Goal: Task Accomplishment & Management: Manage account settings

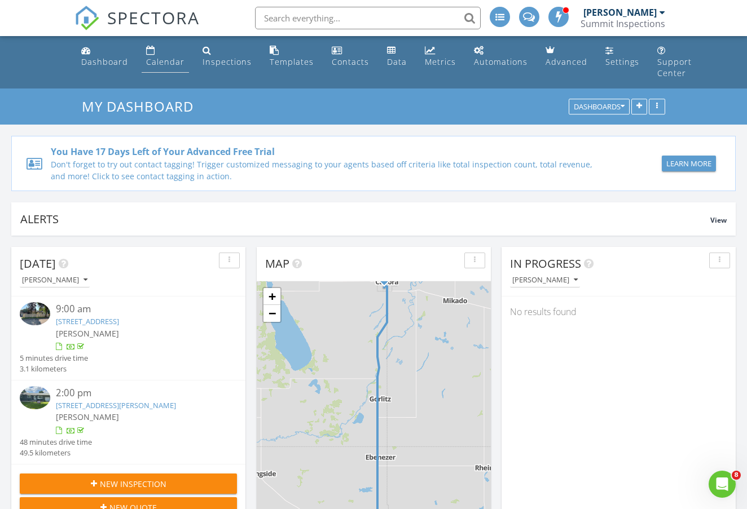
click at [151, 53] on div "Calendar" at bounding box center [150, 50] width 9 height 9
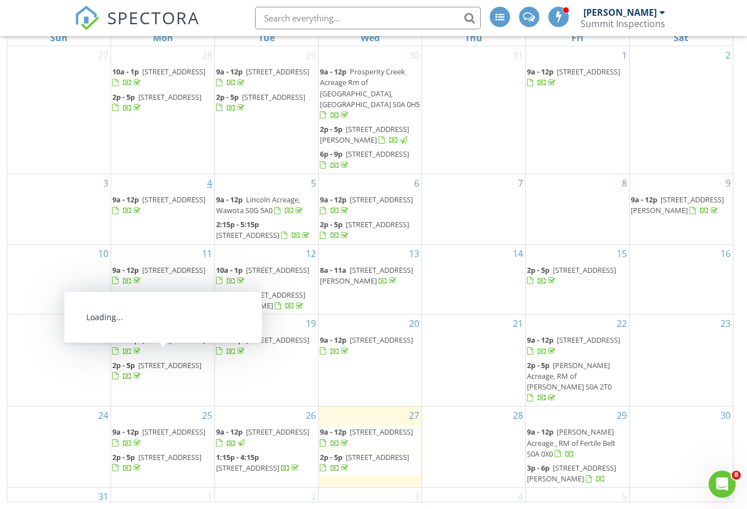
scroll to position [173, 0]
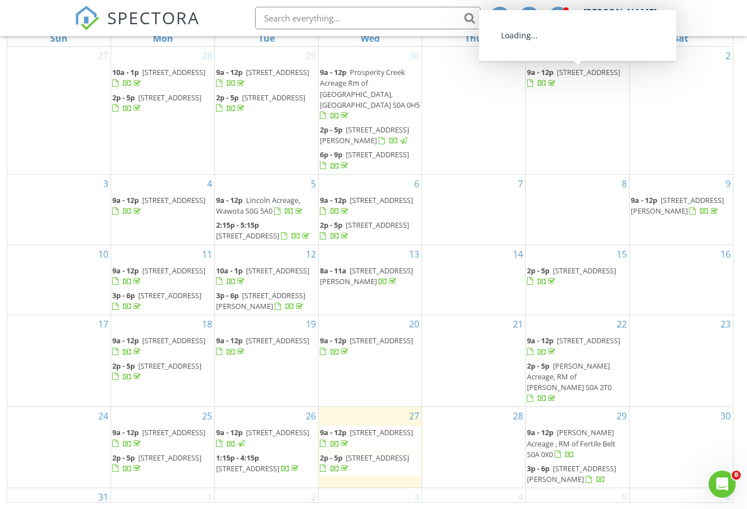
click at [663, 17] on div "[PERSON_NAME]" at bounding box center [624, 12] width 82 height 11
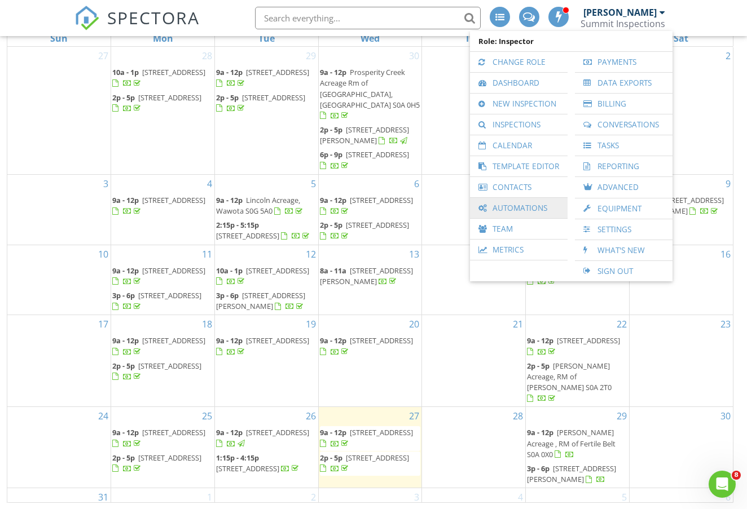
click at [526, 208] on link "Automations" at bounding box center [519, 208] width 86 height 20
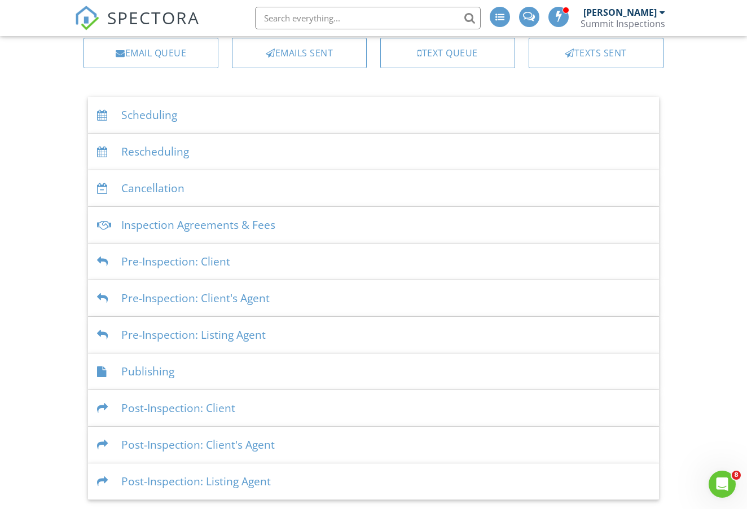
scroll to position [98, 0]
click at [477, 66] on div "Text Queue" at bounding box center [447, 53] width 135 height 30
click at [193, 306] on div "Pre-Inspection: Client's Agent" at bounding box center [373, 299] width 570 height 37
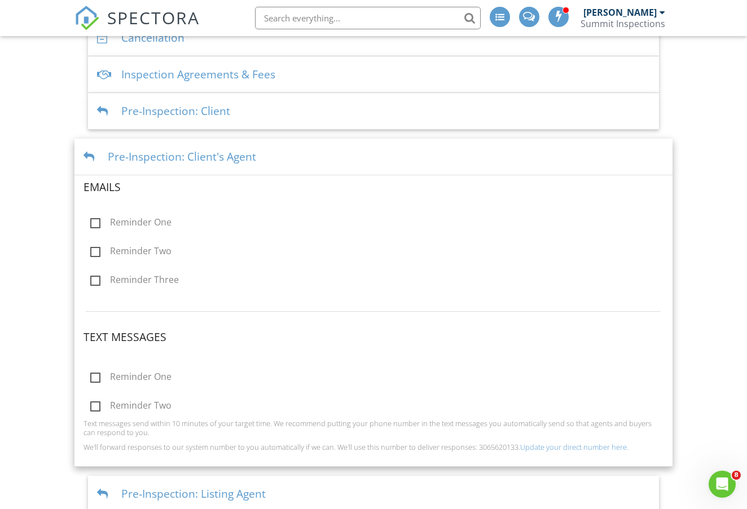
scroll to position [228, 0]
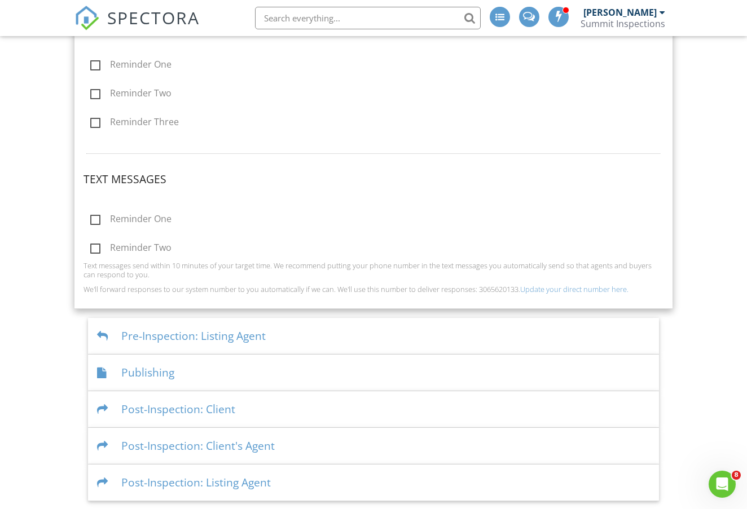
click at [149, 332] on div "Pre-Inspection: Listing Agent" at bounding box center [373, 336] width 570 height 37
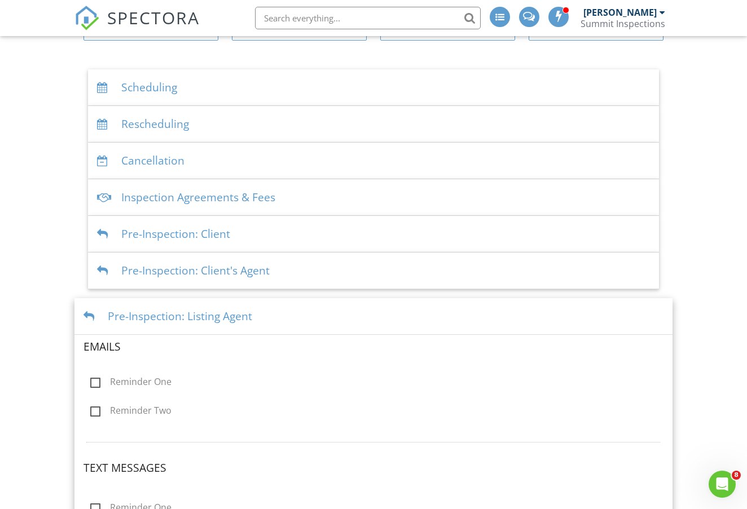
scroll to position [79, 0]
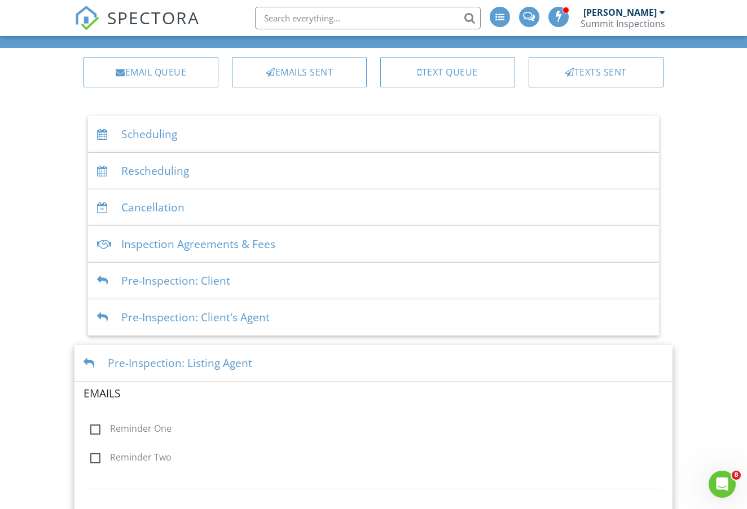
click at [190, 280] on div "Pre-Inspection: Client" at bounding box center [373, 281] width 570 height 37
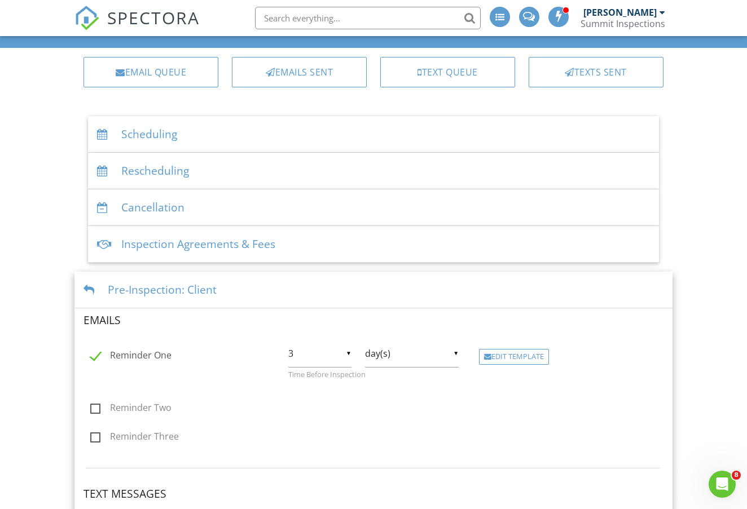
click at [206, 236] on div "Inspection Agreements & Fees" at bounding box center [373, 244] width 570 height 37
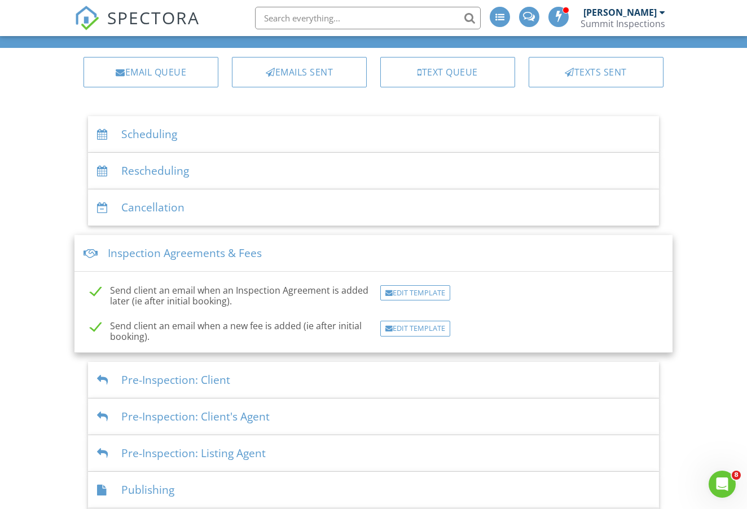
click at [207, 203] on div "Cancellation" at bounding box center [373, 208] width 570 height 37
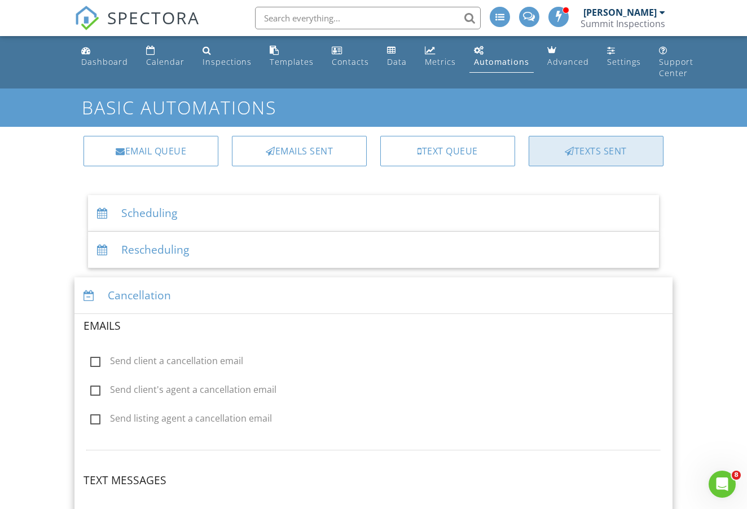
click at [580, 157] on div "Texts Sent" at bounding box center [596, 151] width 135 height 30
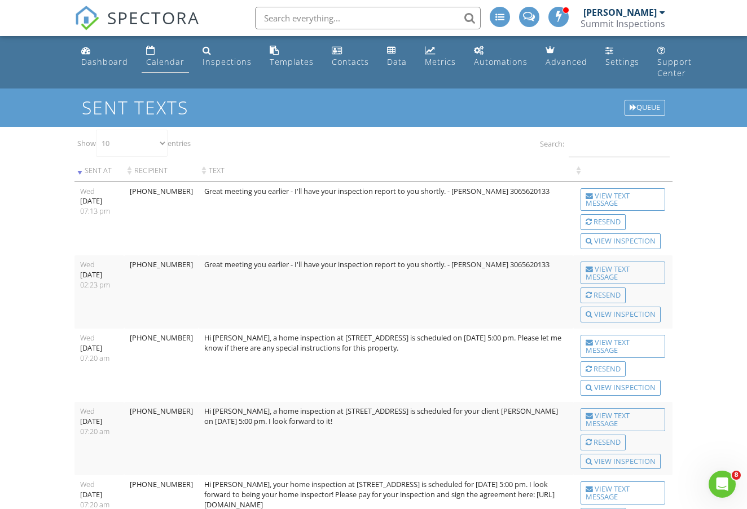
click at [152, 51] on div "Calendar" at bounding box center [150, 50] width 9 height 9
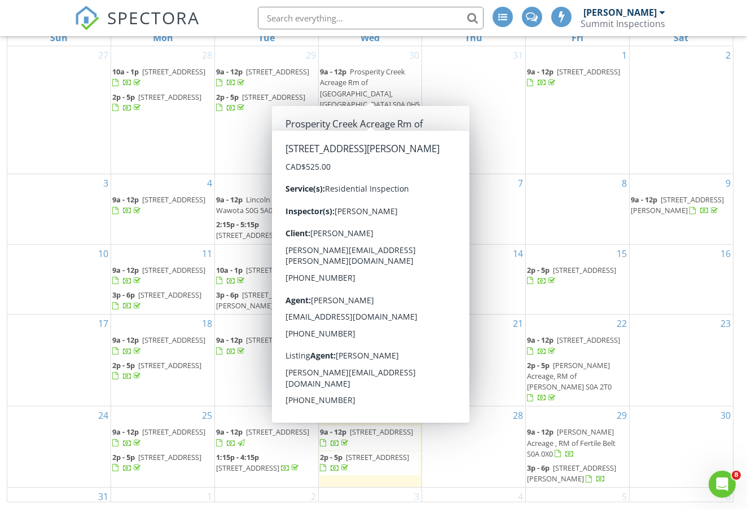
click at [243, 174] on div "5 9a - 12p [STREET_ADDRESS] 2:15p - 5:15p [STREET_ADDRESS]" at bounding box center [266, 209] width 103 height 70
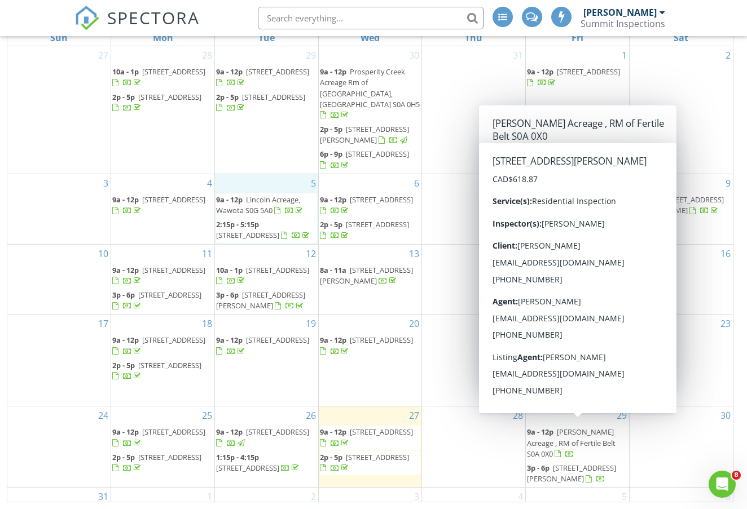
scroll to position [173, 0]
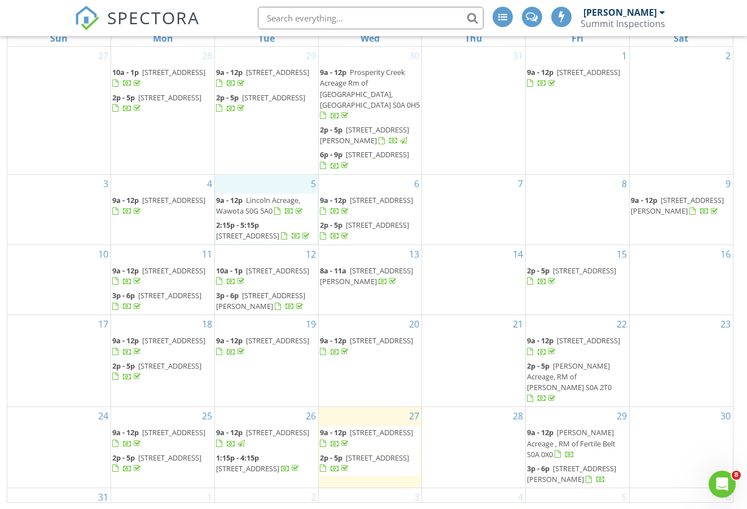
click at [602, 464] on span "3p - 6p [STREET_ADDRESS][PERSON_NAME]" at bounding box center [577, 475] width 101 height 22
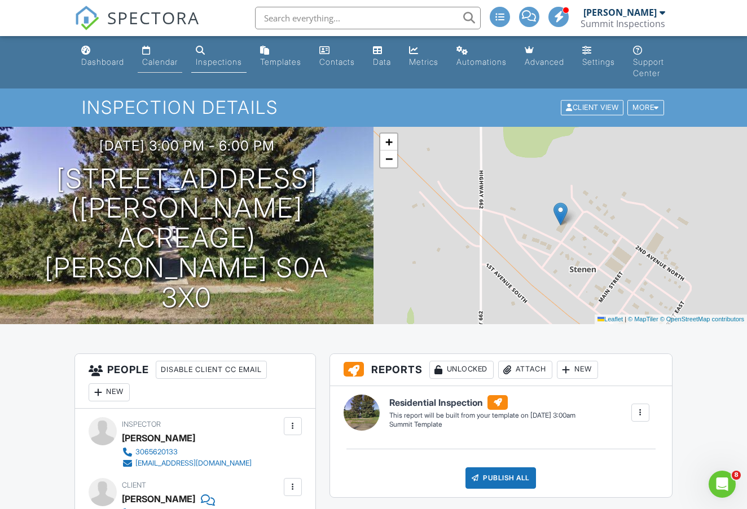
click at [160, 54] on link "Calendar" at bounding box center [160, 57] width 45 height 32
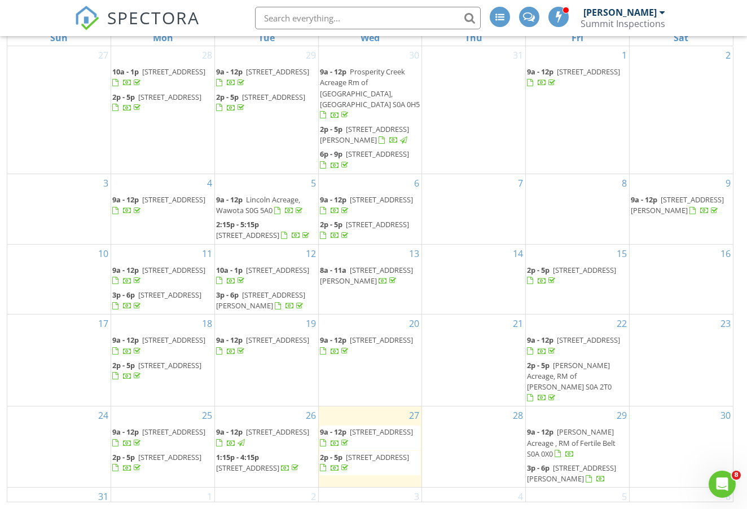
scroll to position [173, 0]
click at [592, 464] on span "3p - 6p [STREET_ADDRESS][PERSON_NAME]" at bounding box center [577, 475] width 101 height 22
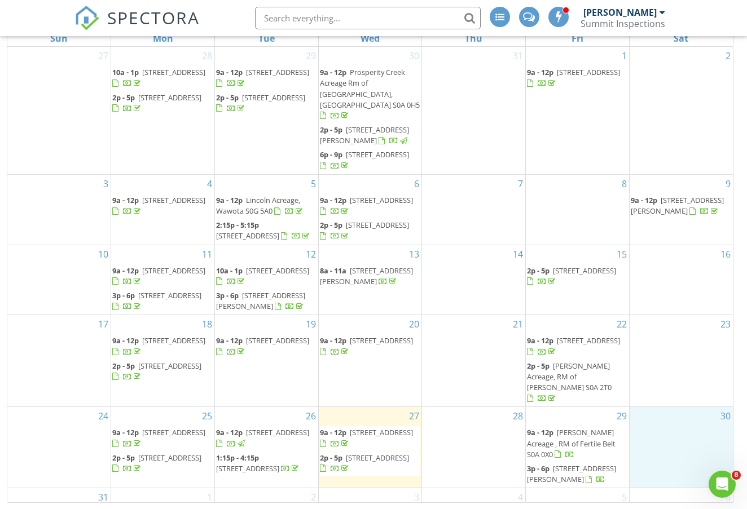
click at [664, 407] on div "30" at bounding box center [681, 447] width 103 height 81
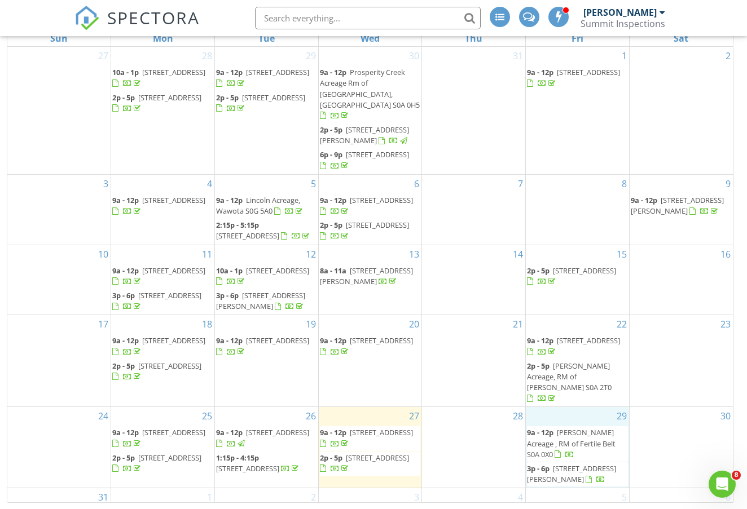
click at [577, 407] on div "29 9a - 12p Nelson Acreage , RM of Fertile Belt S0A 0X0 3p - 6p 103 1 Ave N (Ja…" at bounding box center [577, 447] width 103 height 81
click at [574, 340] on link "Inspection" at bounding box center [576, 340] width 58 height 18
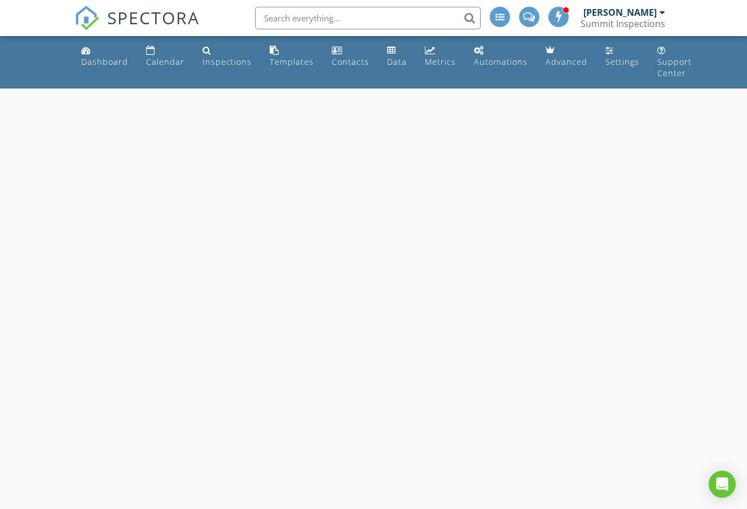
select select "7"
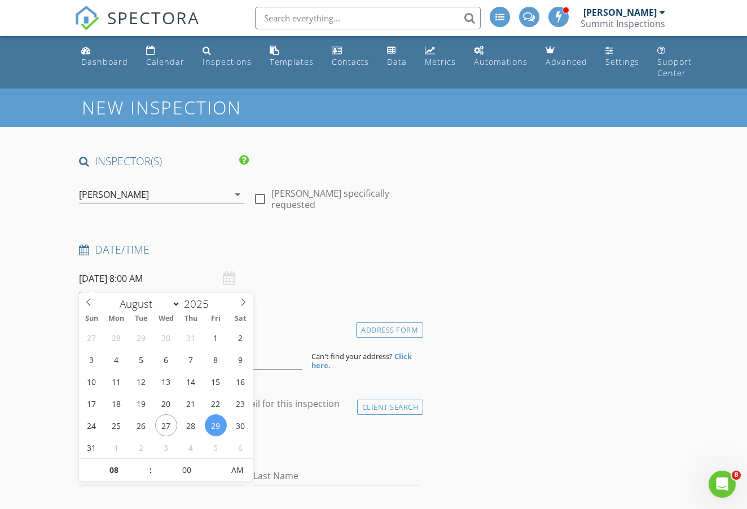
click at [130, 276] on input "2025/08/29 8:00 AM" at bounding box center [161, 279] width 165 height 28
type input "2025/08/29 8:00 PM"
click at [249, 469] on span "PM" at bounding box center [237, 470] width 31 height 23
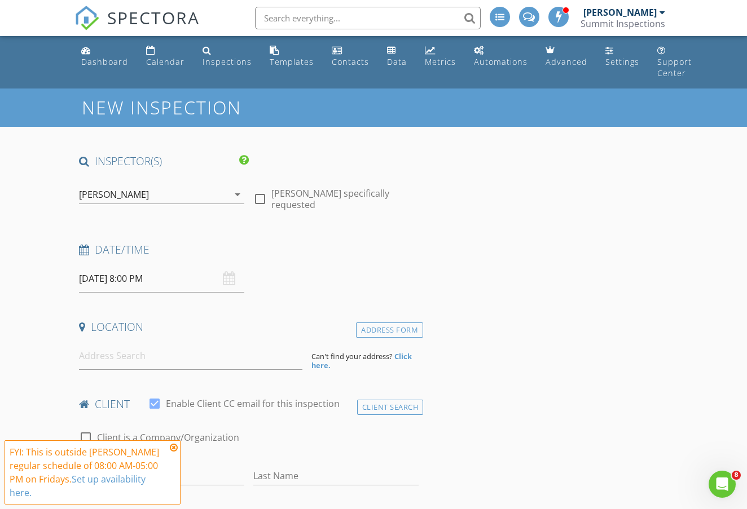
click at [174, 449] on icon at bounding box center [174, 447] width 8 height 9
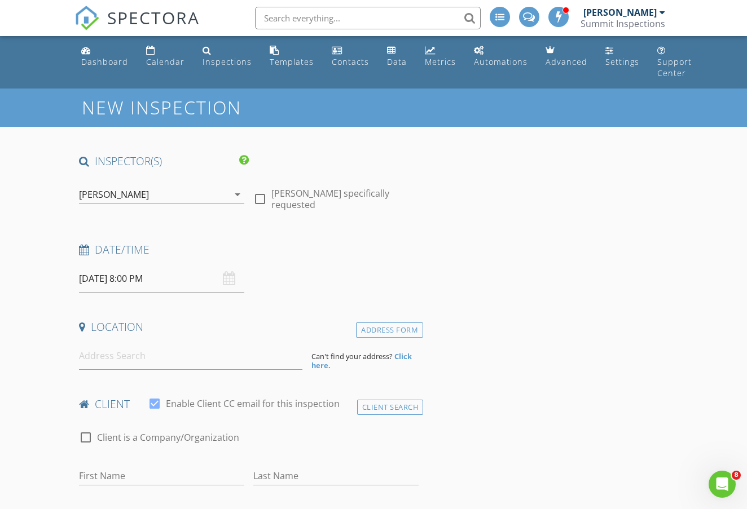
click at [148, 274] on input "2025/08/29 8:00 PM" at bounding box center [161, 279] width 165 height 28
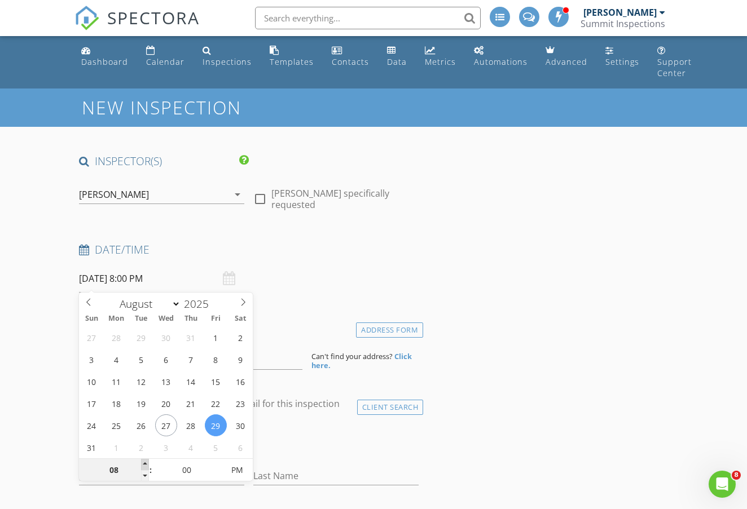
type input "09"
type input "2025/08/29 9:00 PM"
click at [145, 463] on span at bounding box center [145, 464] width 8 height 11
type input "10"
type input "2025/08/29 10:00 PM"
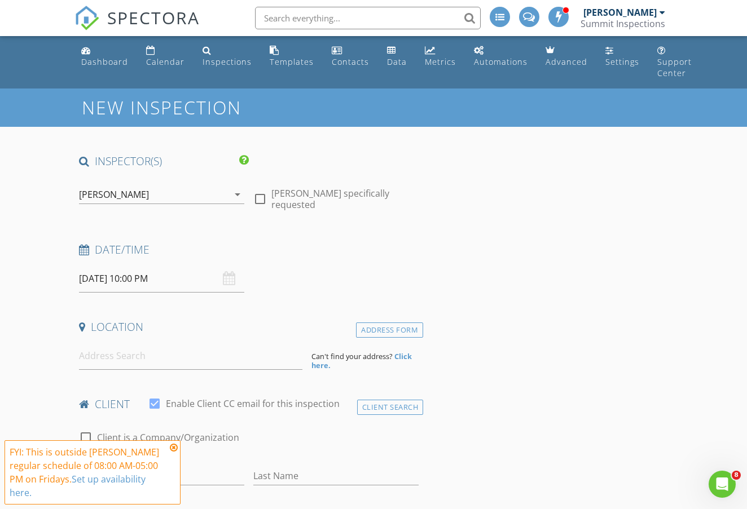
click at [173, 448] on icon at bounding box center [174, 447] width 8 height 9
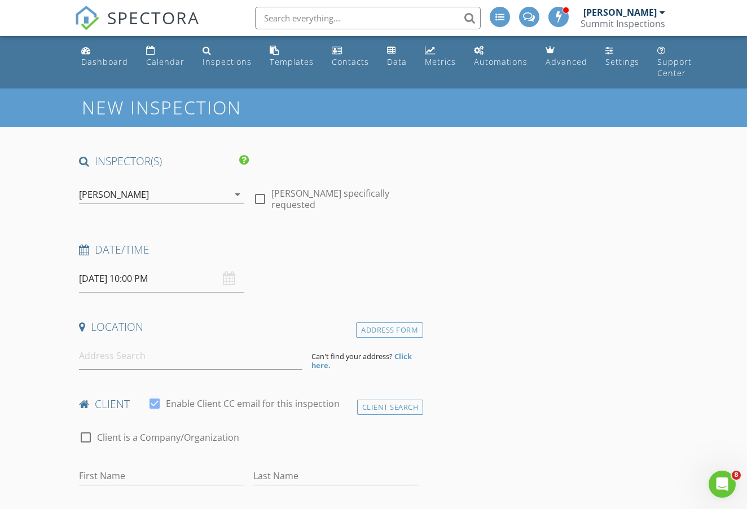
click at [144, 274] on input "2025/08/29 10:00 PM" at bounding box center [161, 279] width 165 height 28
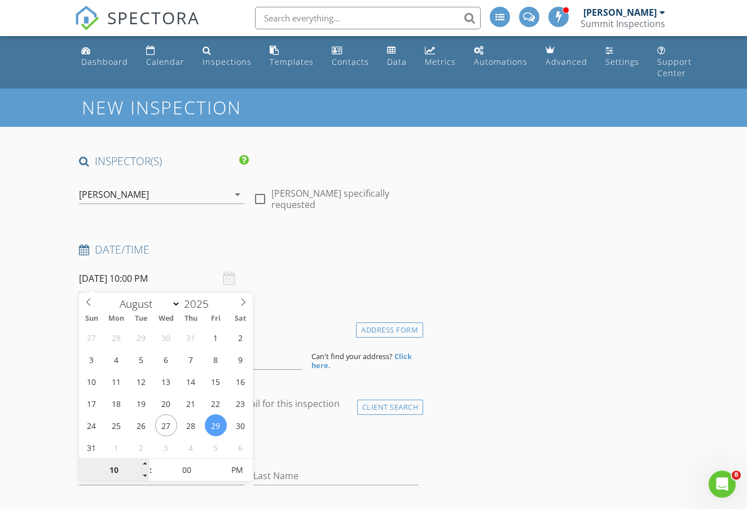
click at [114, 469] on input "10" at bounding box center [113, 471] width 69 height 23
drag, startPoint x: 122, startPoint y: 472, endPoint x: 98, endPoint y: 468, distance: 24.5
click at [98, 469] on input "10" at bounding box center [113, 471] width 69 height 23
type input "06"
type input "2025/08/29 6:00 PM"
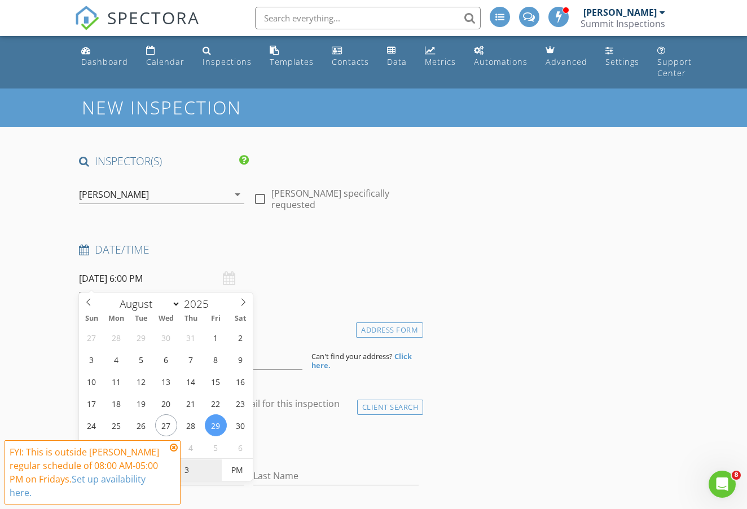
type input "30"
type input "[DATE] 6:30 PM"
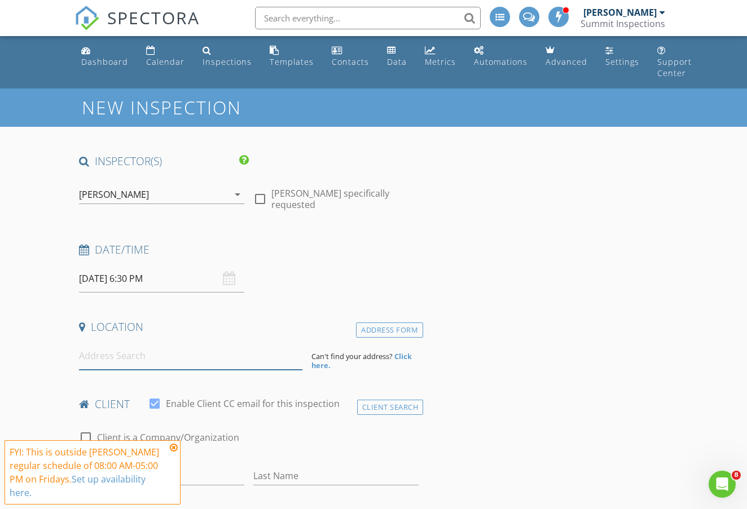
click at [131, 349] on input at bounding box center [190, 356] width 223 height 28
type input "NE-30-33-3w2 RM of Keys"
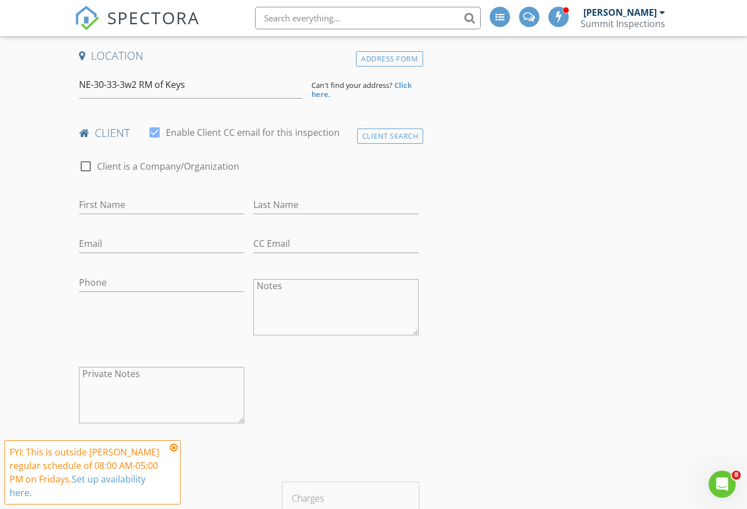
scroll to position [293, 0]
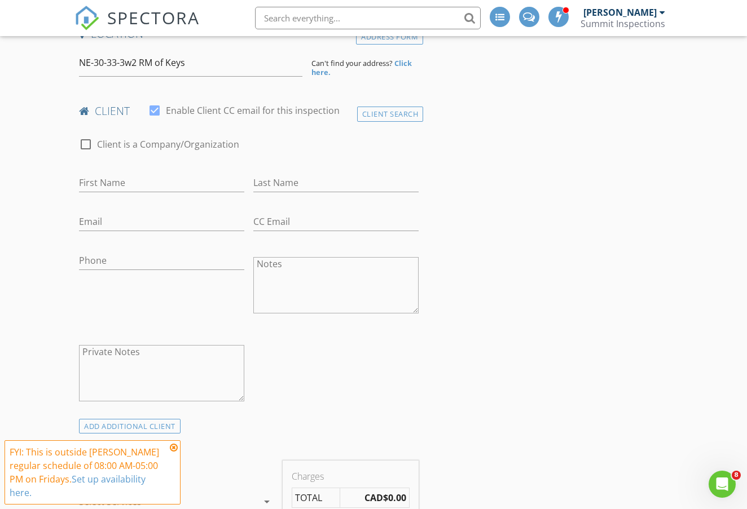
click at [174, 447] on icon at bounding box center [174, 447] width 8 height 9
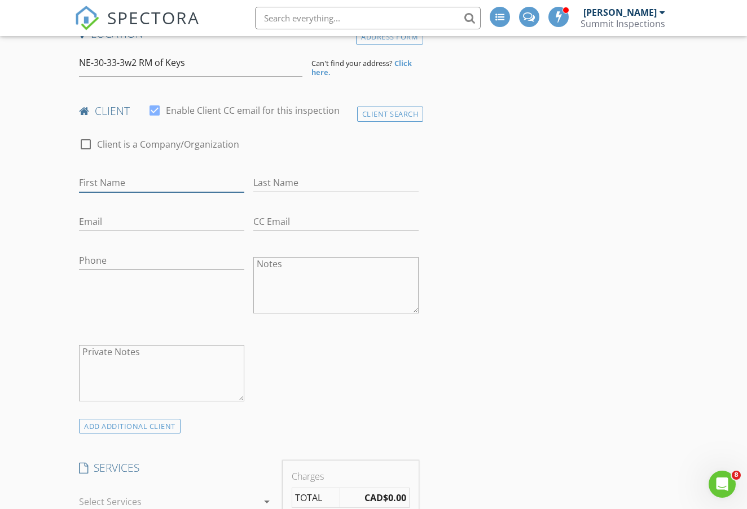
click at [134, 188] on input "First Name" at bounding box center [161, 183] width 165 height 19
type input "[PERSON_NAME]"
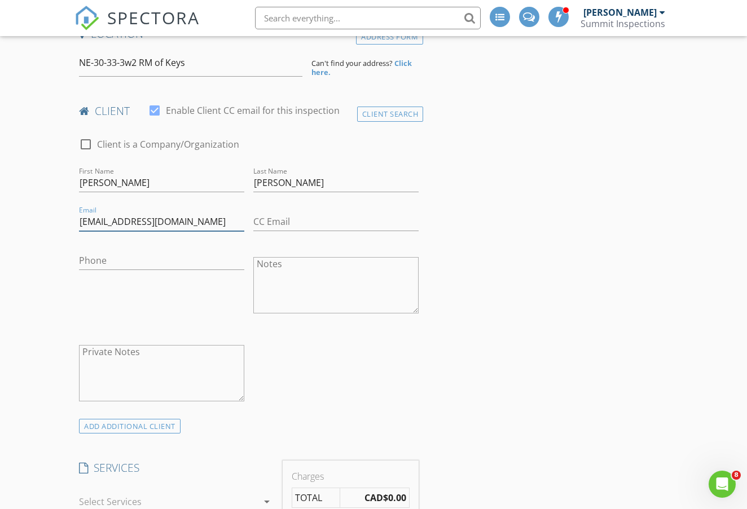
type input "[EMAIL_ADDRESS][DOMAIN_NAME]"
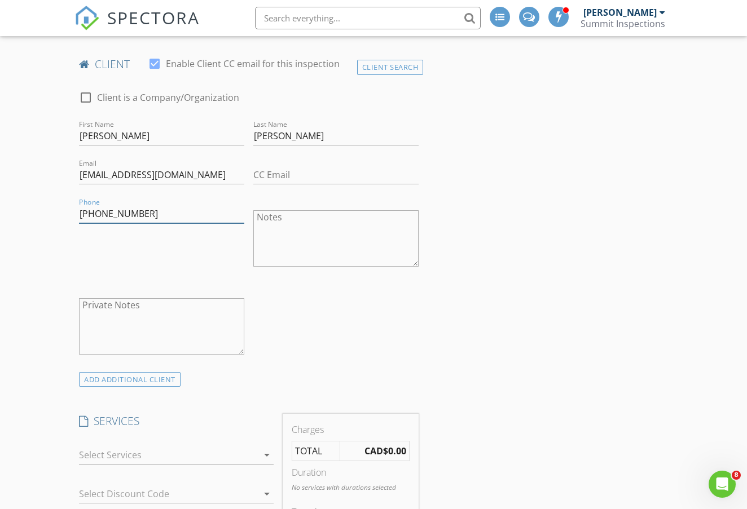
scroll to position [566, 0]
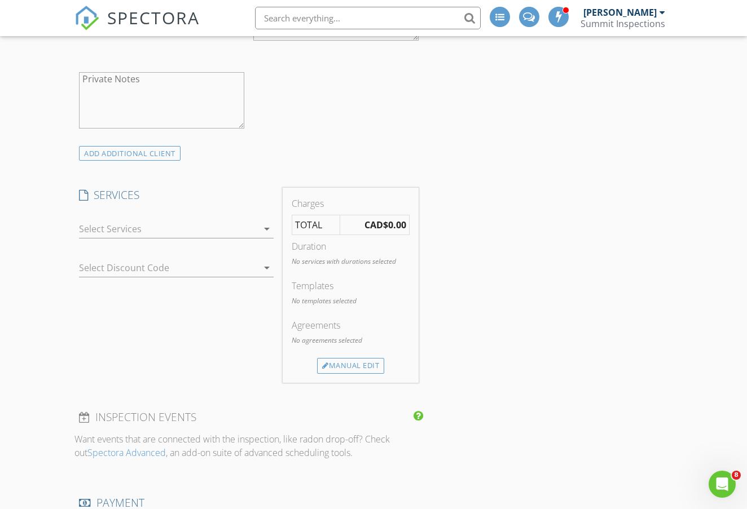
type input "[PHONE_NUMBER]"
click at [266, 223] on icon "arrow_drop_down" at bounding box center [267, 229] width 14 height 14
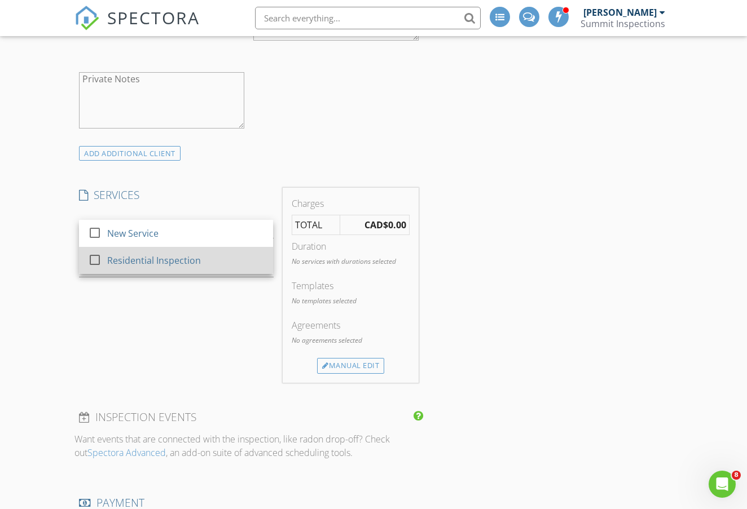
click at [184, 254] on div "Residential Inspection" at bounding box center [154, 261] width 94 height 14
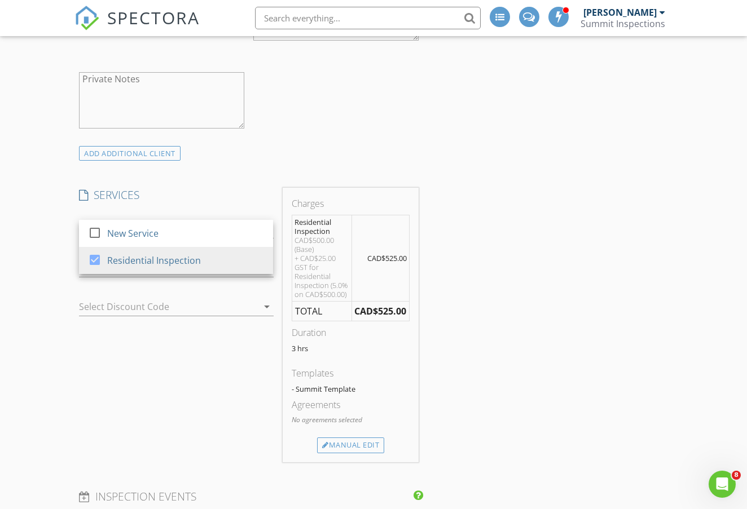
click at [205, 339] on div "SERVICES check_box_outline_blank New Service check_box Residential Inspection R…" at bounding box center [175, 325] width 203 height 274
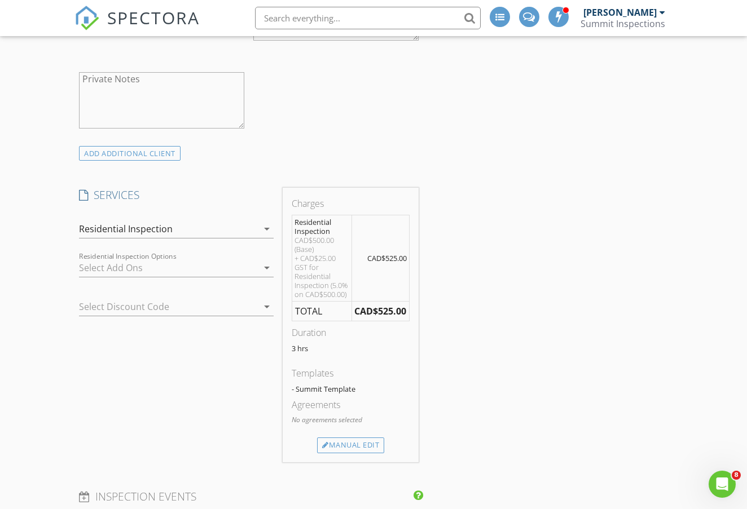
click at [265, 265] on icon "arrow_drop_down" at bounding box center [267, 268] width 14 height 14
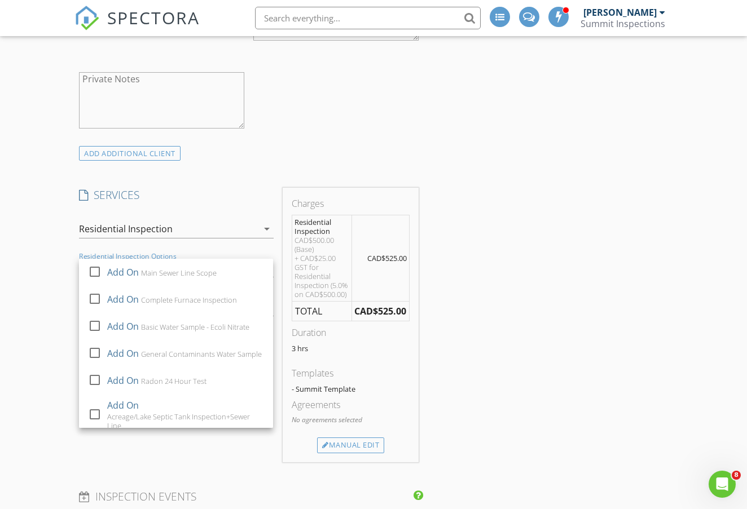
click at [463, 235] on div "INSPECTOR(S) check_box Devon Sawka PRIMARY Devon Sawka arrow_drop_down check_bo…" at bounding box center [372, 490] width 597 height 1805
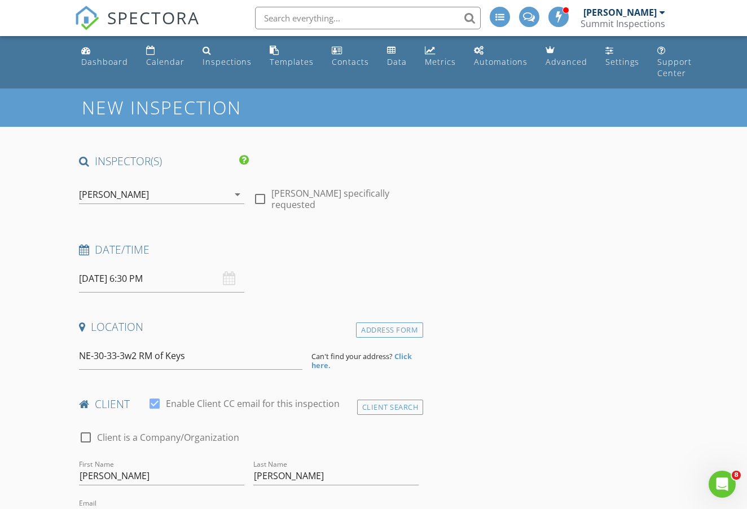
scroll to position [0, 0]
click at [404, 355] on strong "Click here." at bounding box center [361, 360] width 100 height 19
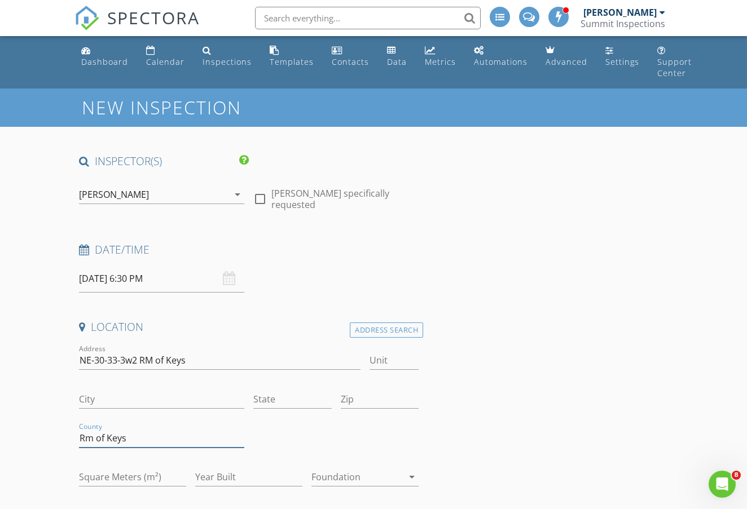
type input "Rm of Keys"
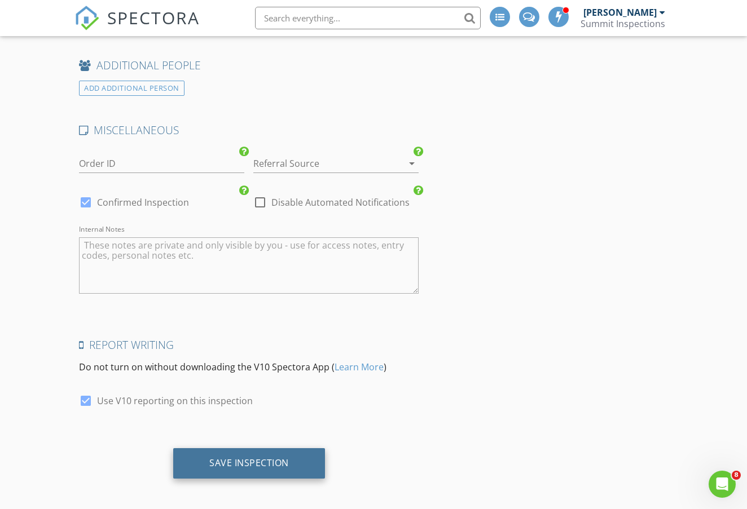
scroll to position [1599, 0]
click at [252, 460] on div "Save Inspection" at bounding box center [249, 463] width 80 height 11
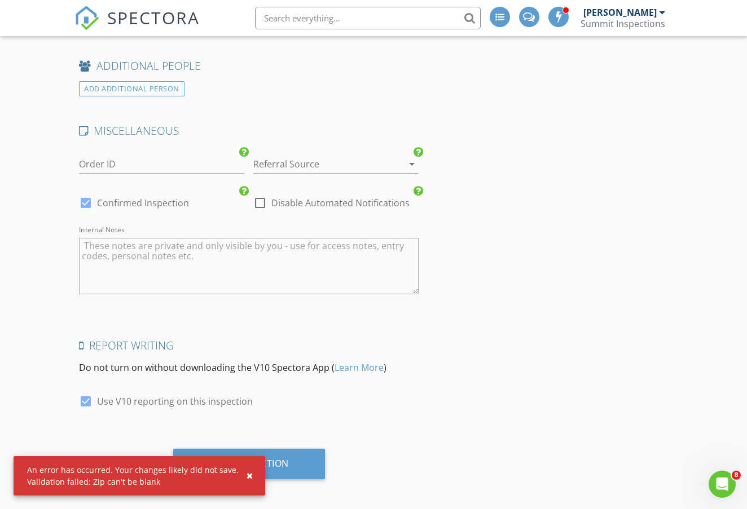
click at [247, 474] on div "button" at bounding box center [250, 476] width 6 height 8
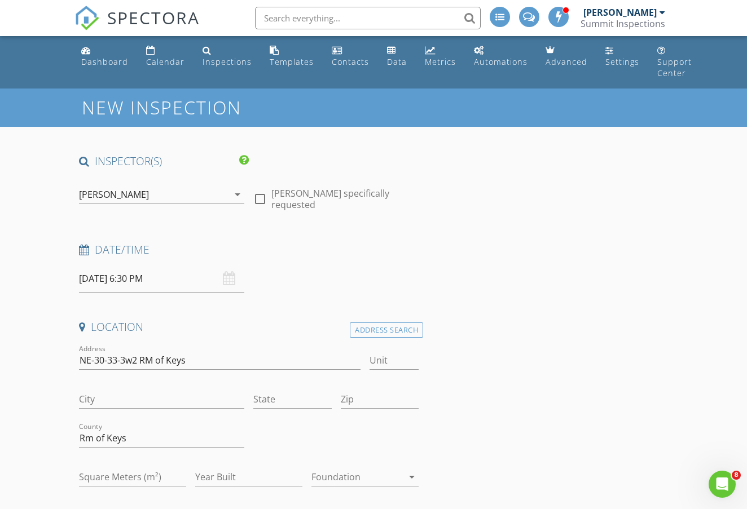
scroll to position [0, 0]
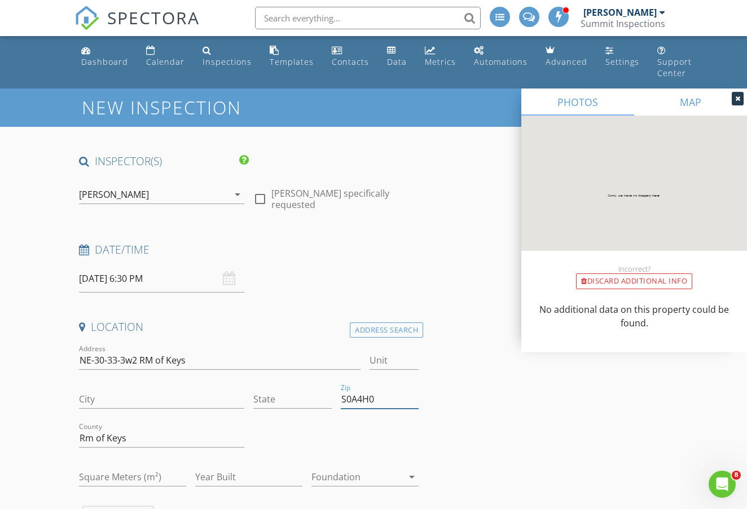
type input "S0A4H0"
click at [693, 109] on link "MAP" at bounding box center [690, 102] width 113 height 27
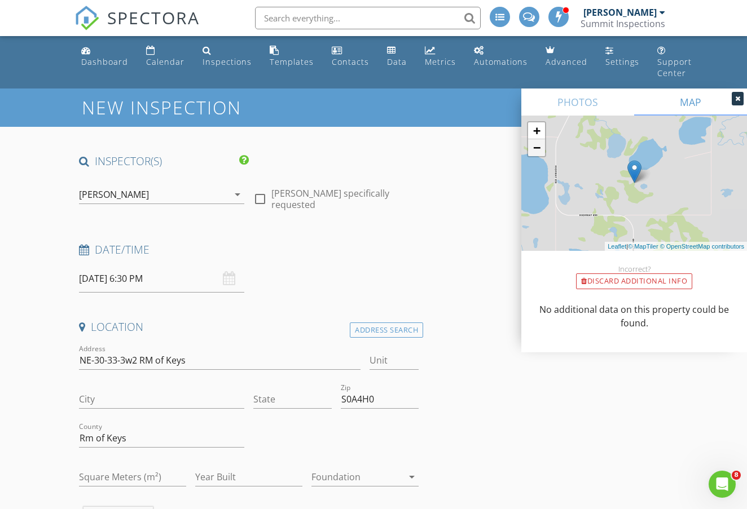
click at [539, 156] on link "−" at bounding box center [536, 147] width 17 height 17
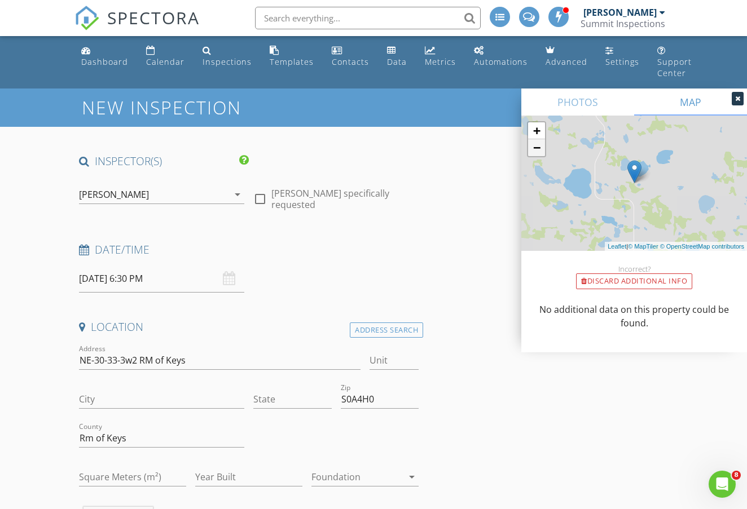
click at [539, 156] on link "−" at bounding box center [536, 147] width 17 height 17
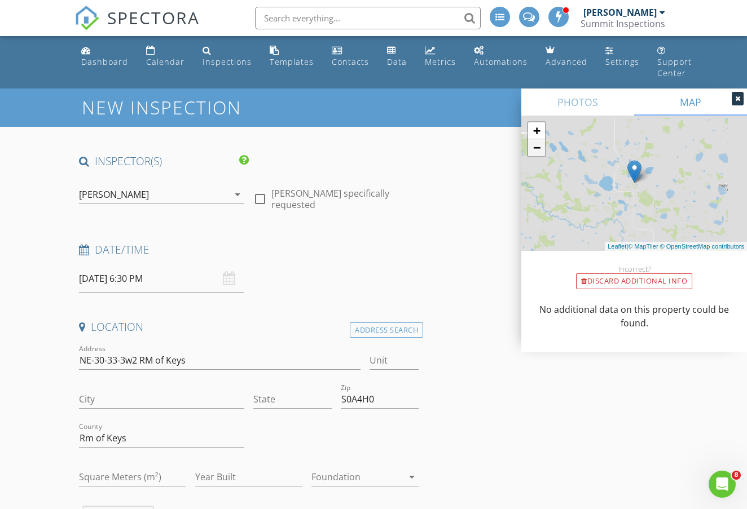
click at [539, 156] on link "−" at bounding box center [536, 147] width 17 height 17
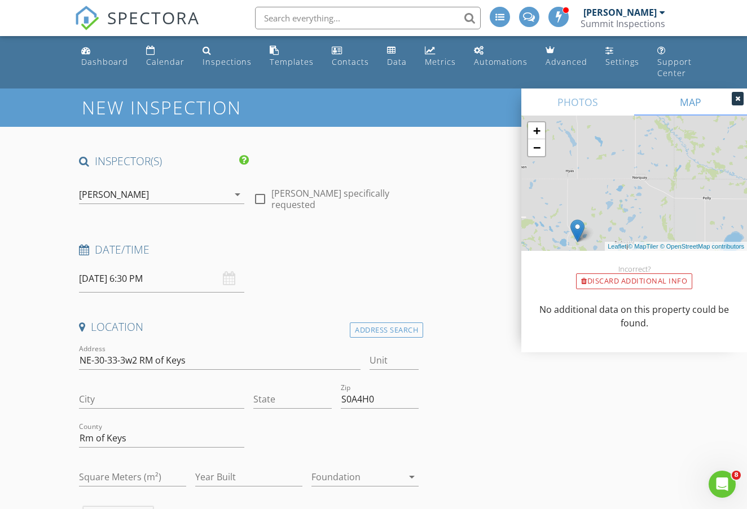
click at [576, 227] on img at bounding box center [577, 230] width 14 height 23
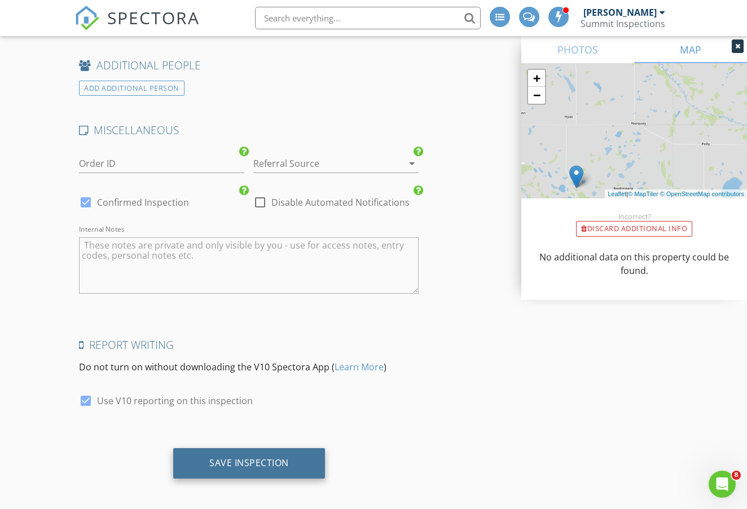
scroll to position [1729, 0]
click at [258, 464] on div "Save Inspection" at bounding box center [249, 463] width 80 height 11
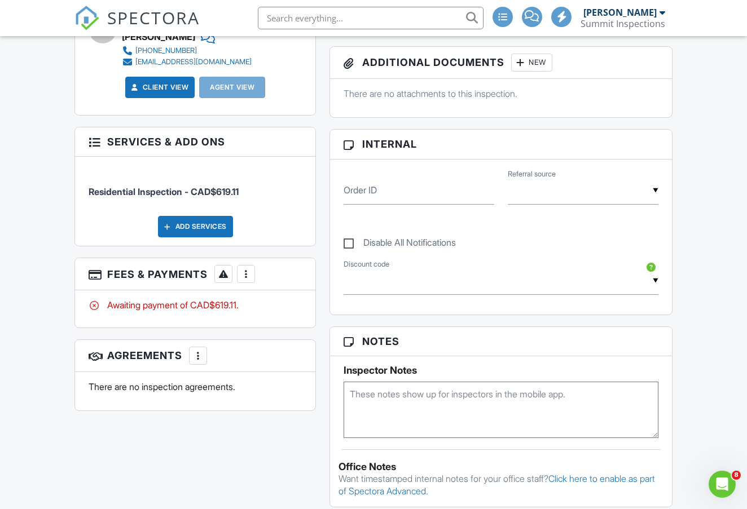
scroll to position [525, 0]
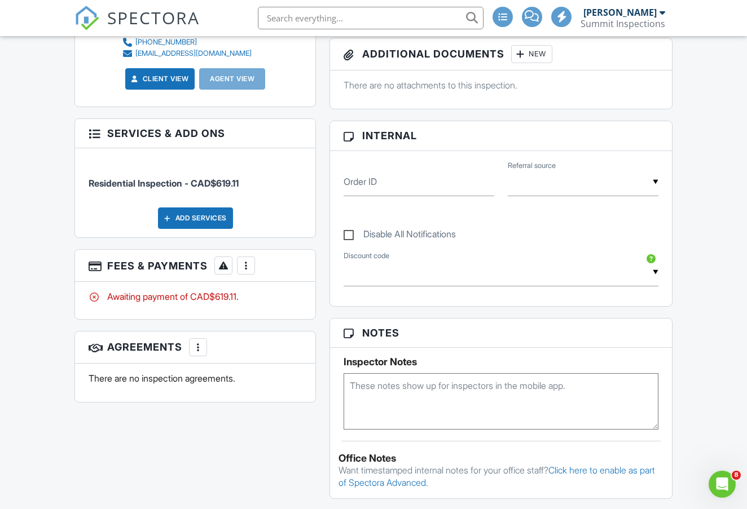
click at [201, 350] on div at bounding box center [197, 347] width 11 height 11
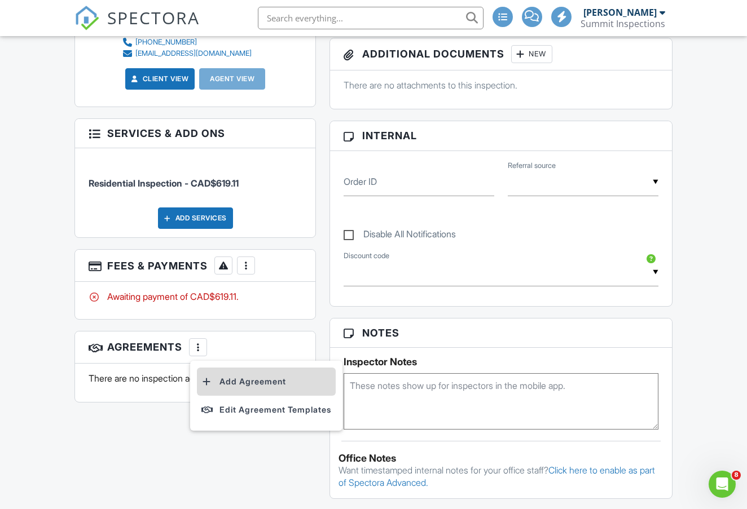
click at [233, 383] on li "Add Agreement" at bounding box center [266, 382] width 139 height 28
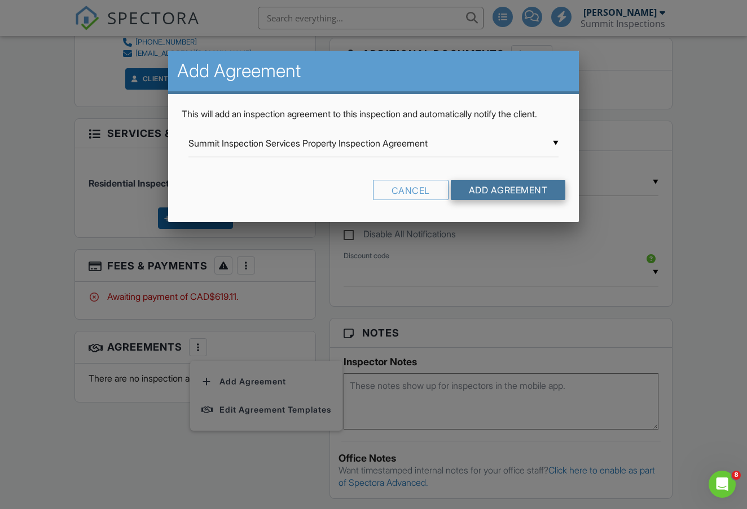
click at [492, 193] on input "Add Agreement" at bounding box center [508, 190] width 115 height 20
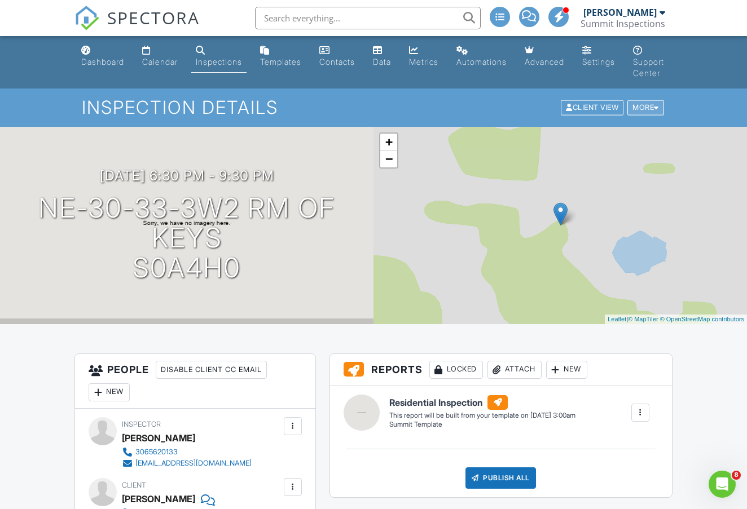
click at [651, 106] on div "More" at bounding box center [645, 107] width 37 height 15
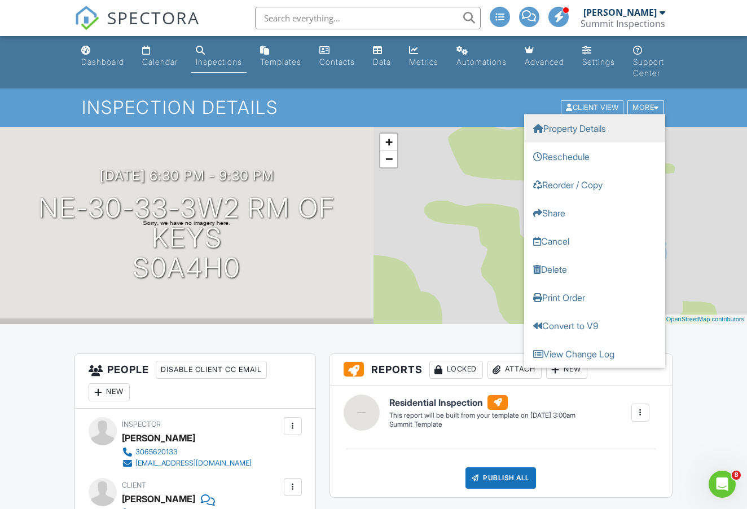
click at [584, 136] on link "Property Details" at bounding box center [594, 129] width 141 height 28
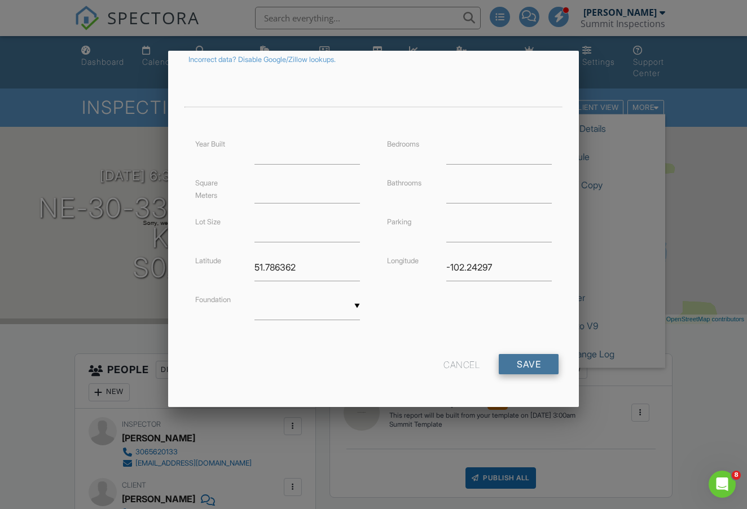
scroll to position [206, 0]
type input "S0A 3X0"
click at [526, 365] on input "Save" at bounding box center [529, 365] width 60 height 20
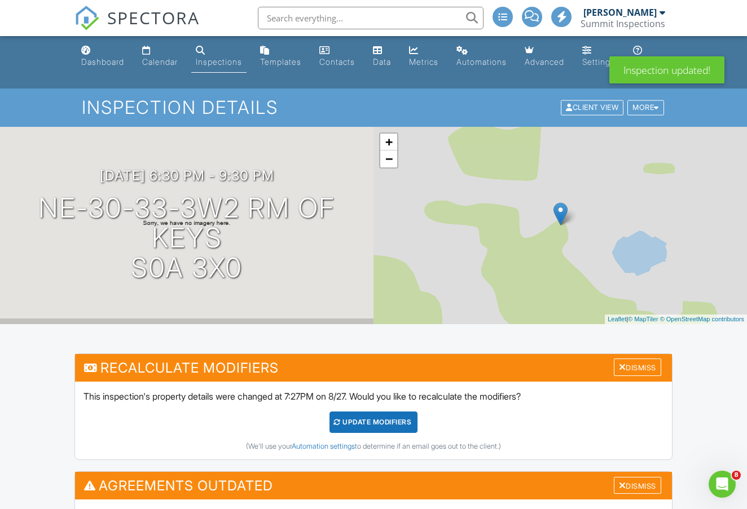
click at [386, 425] on div "UPDATE Modifiers" at bounding box center [373, 422] width 89 height 21
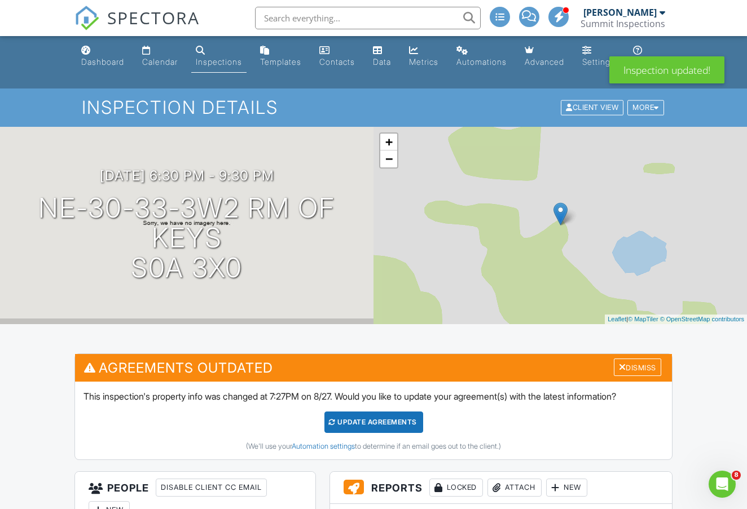
click at [346, 430] on div "Update Agreements" at bounding box center [373, 422] width 99 height 21
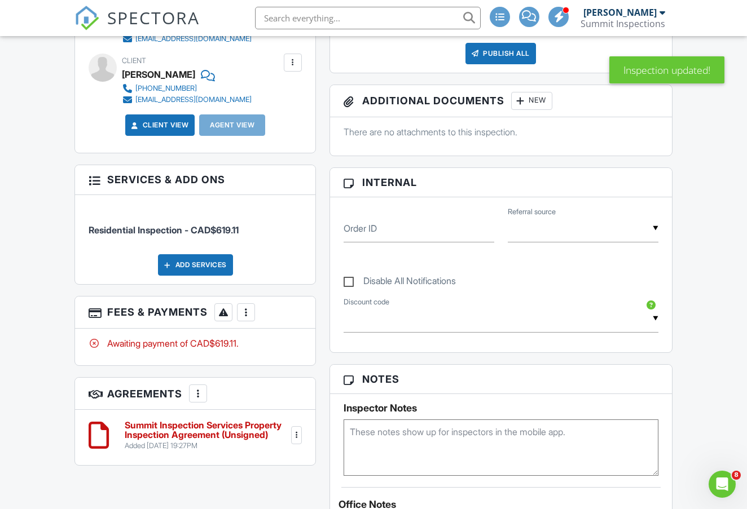
scroll to position [429, 0]
